Goal: Transaction & Acquisition: Purchase product/service

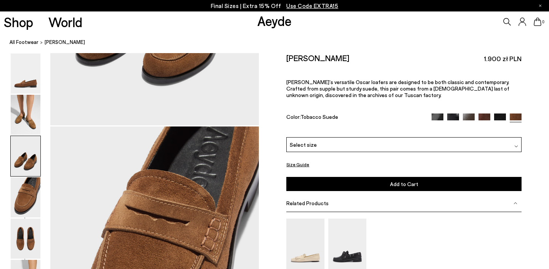
scroll to position [781, 0]
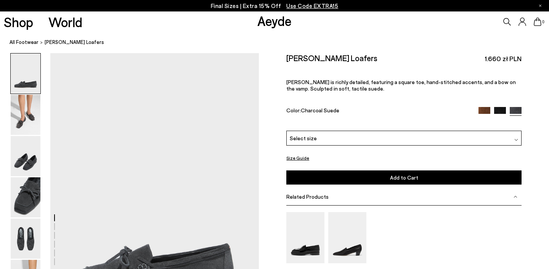
drag, startPoint x: 487, startPoint y: 53, endPoint x: 528, endPoint y: 53, distance: 40.4
click at [528, 53] on div "Size Guide Shoes Belt Our shoes come in European sizing. The easiest way to mea…" at bounding box center [404, 191] width 290 height 276
drag, startPoint x: 524, startPoint y: 61, endPoint x: 481, endPoint y: 60, distance: 42.4
click at [481, 60] on div "Size Guide Shoes Belt Our shoes come in European sizing. The easiest way to mea…" at bounding box center [404, 191] width 290 height 276
copy span "1.660 zł PLN"
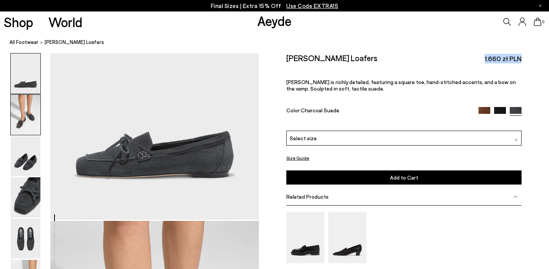
click at [26, 125] on img at bounding box center [26, 115] width 30 height 40
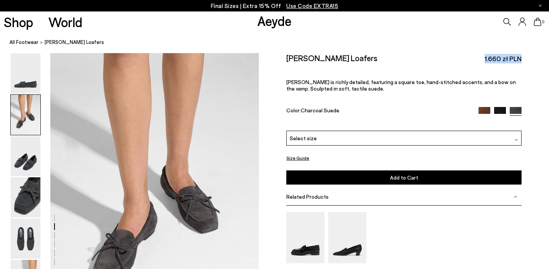
scroll to position [282, 0]
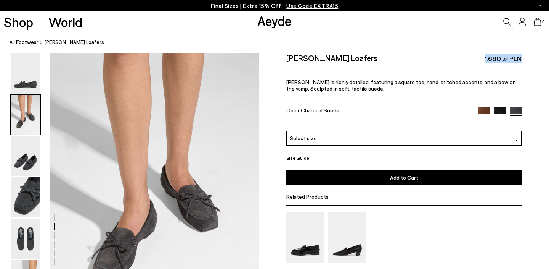
click at [485, 106] on img at bounding box center [485, 112] width 12 height 12
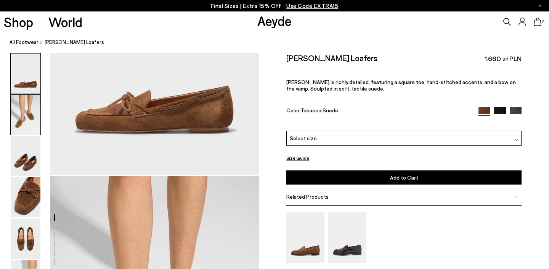
click at [19, 111] on img at bounding box center [26, 115] width 30 height 40
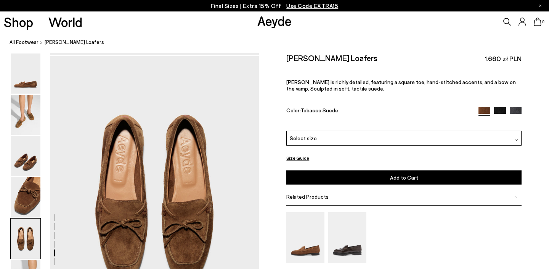
scroll to position [1184, 0]
